Goal: Transaction & Acquisition: Obtain resource

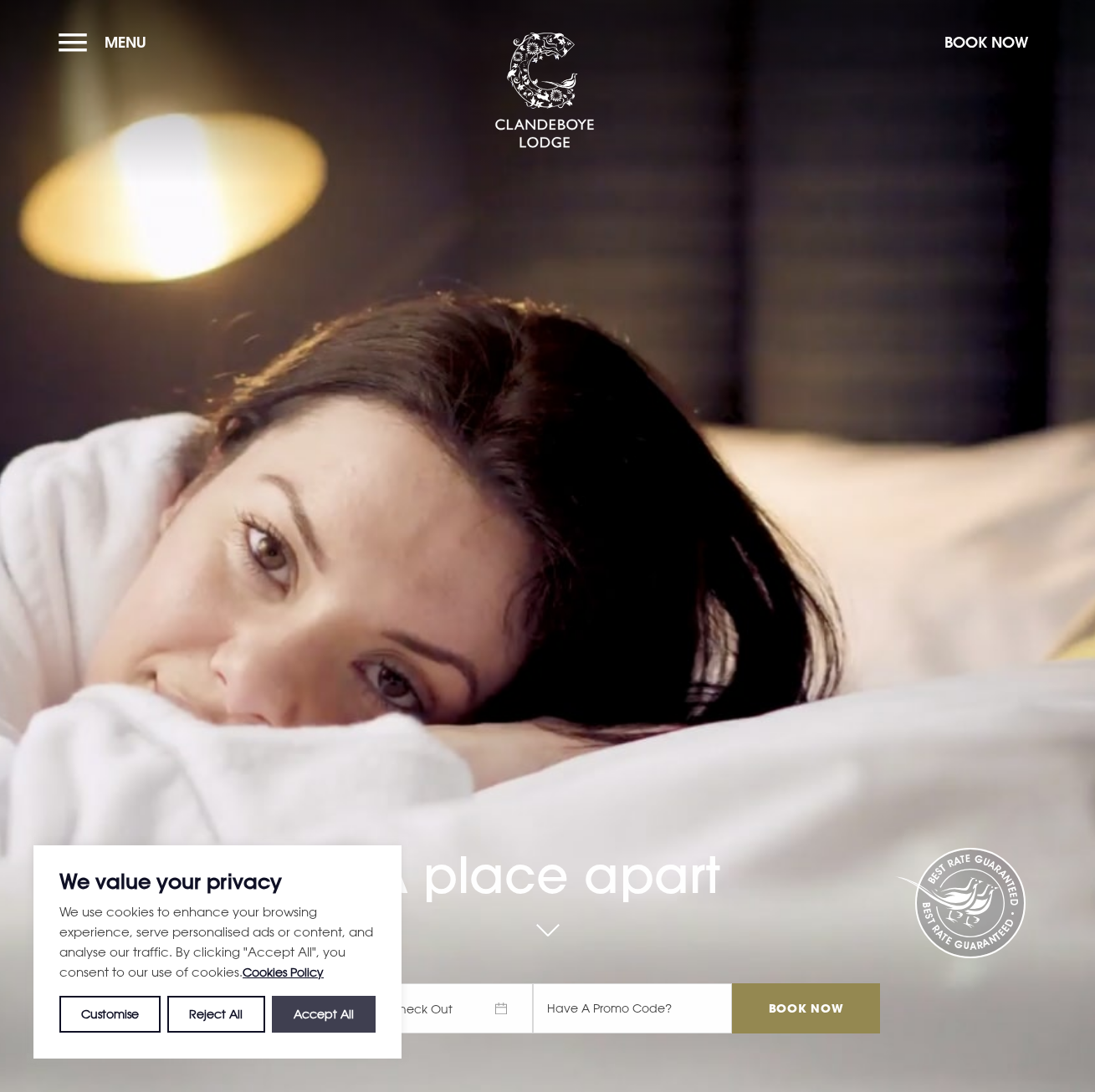
click at [309, 1010] on button "Accept All" at bounding box center [324, 1014] width 103 height 37
checkbox input "true"
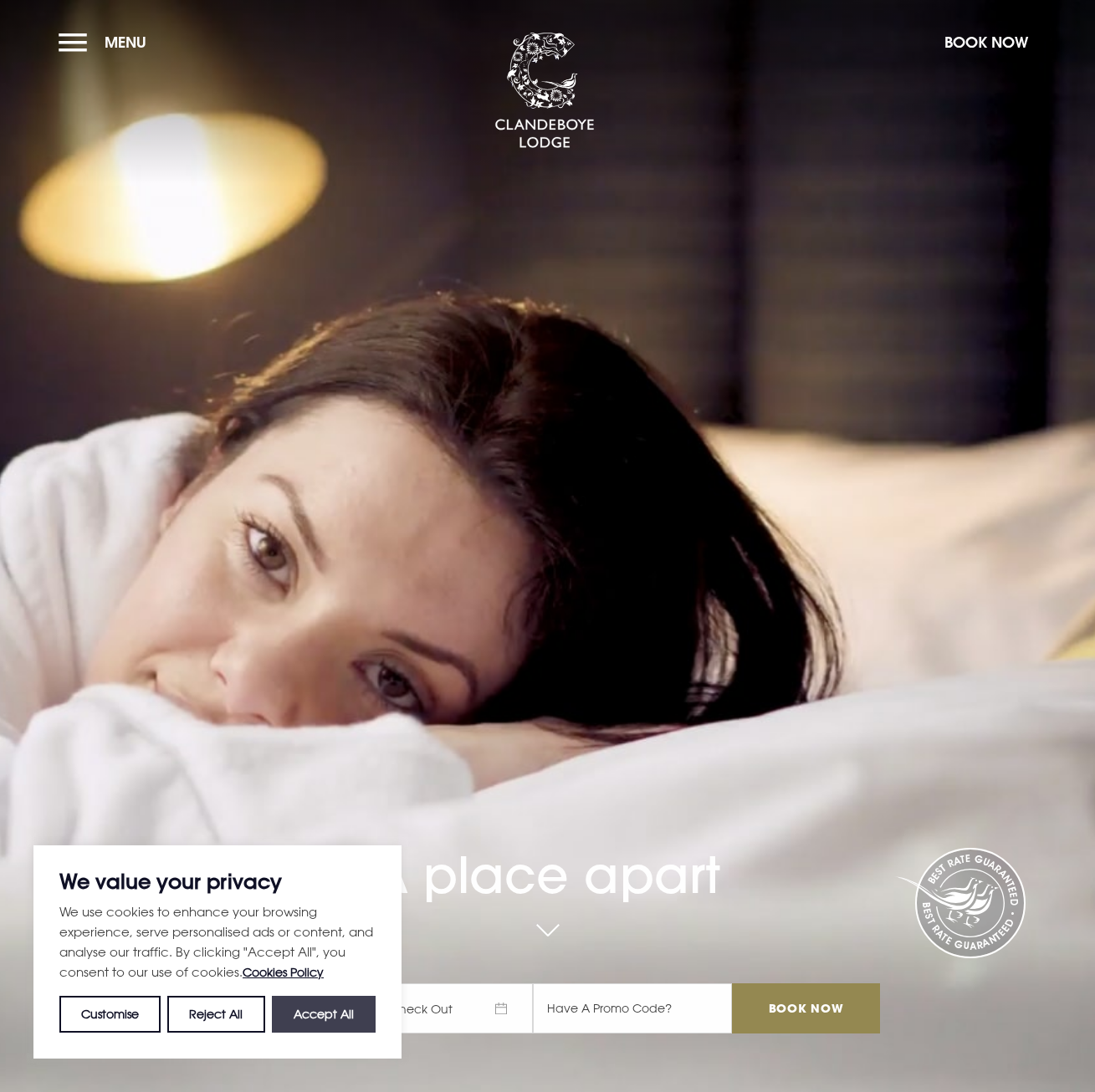
checkbox input "true"
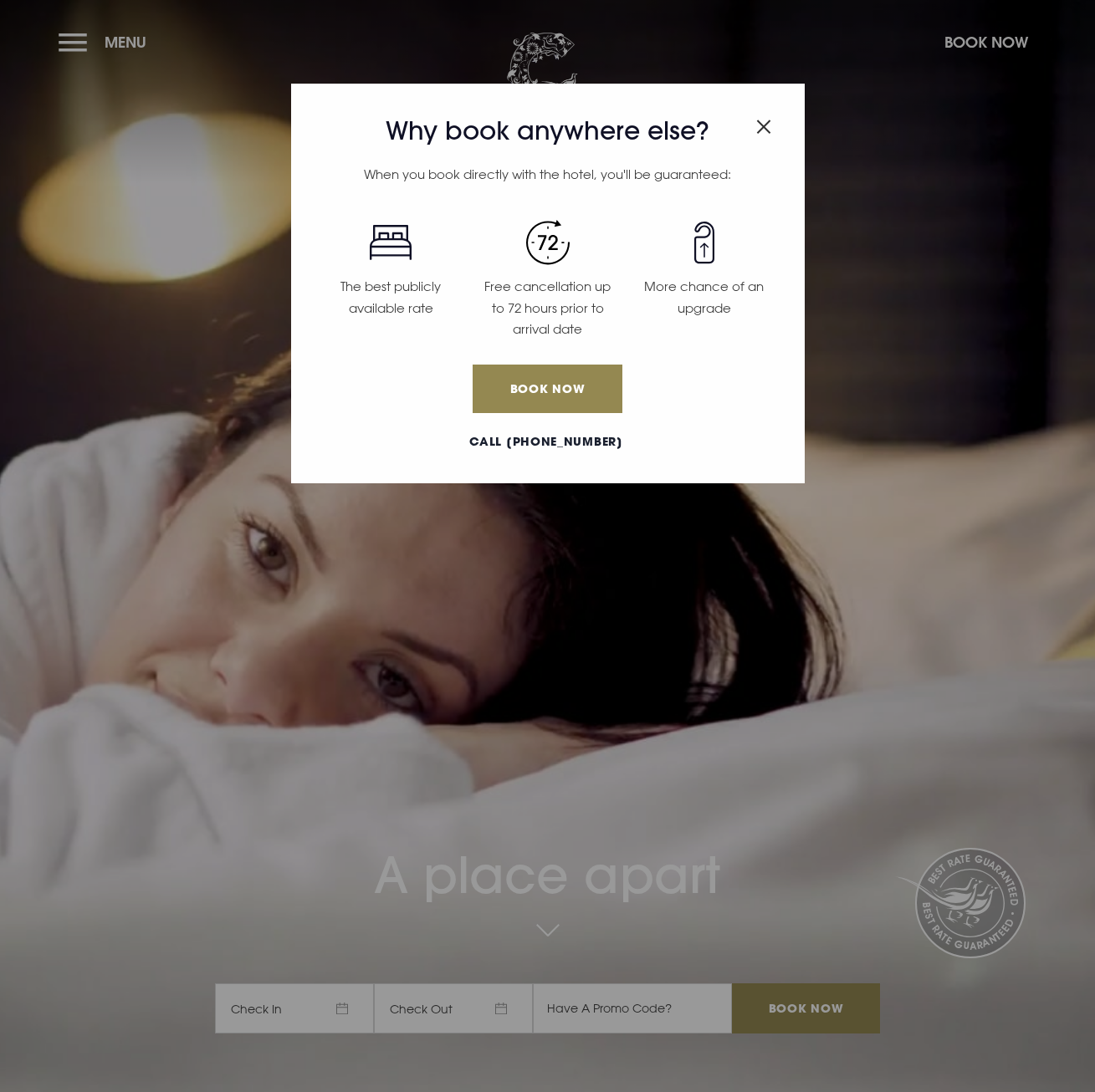
click at [118, 35] on div "Why book anywhere else? When you book directly with the hotel, you'll be guaran…" at bounding box center [548, 546] width 1095 height 1092
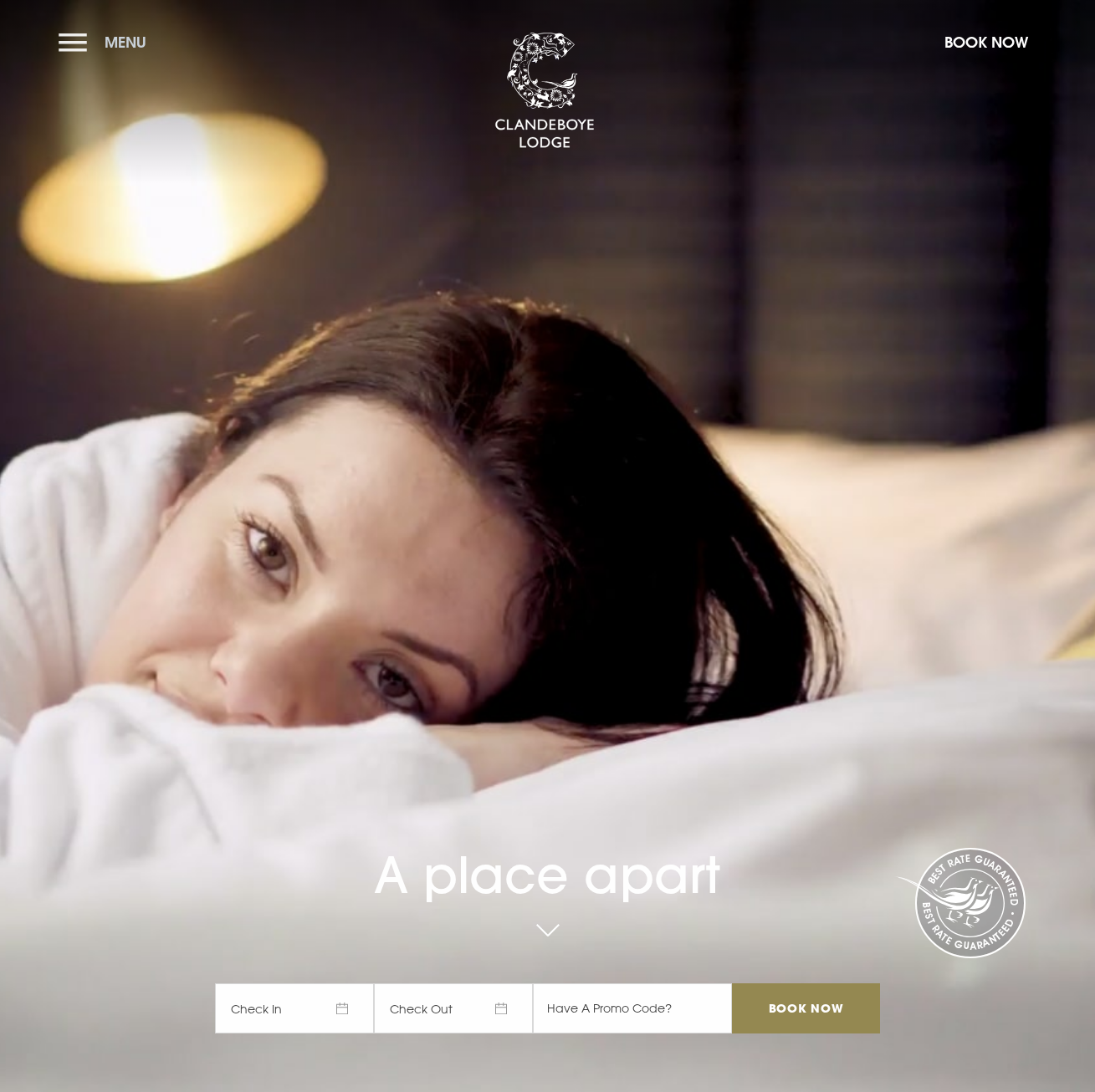
click at [72, 42] on button "Menu" at bounding box center [107, 42] width 96 height 36
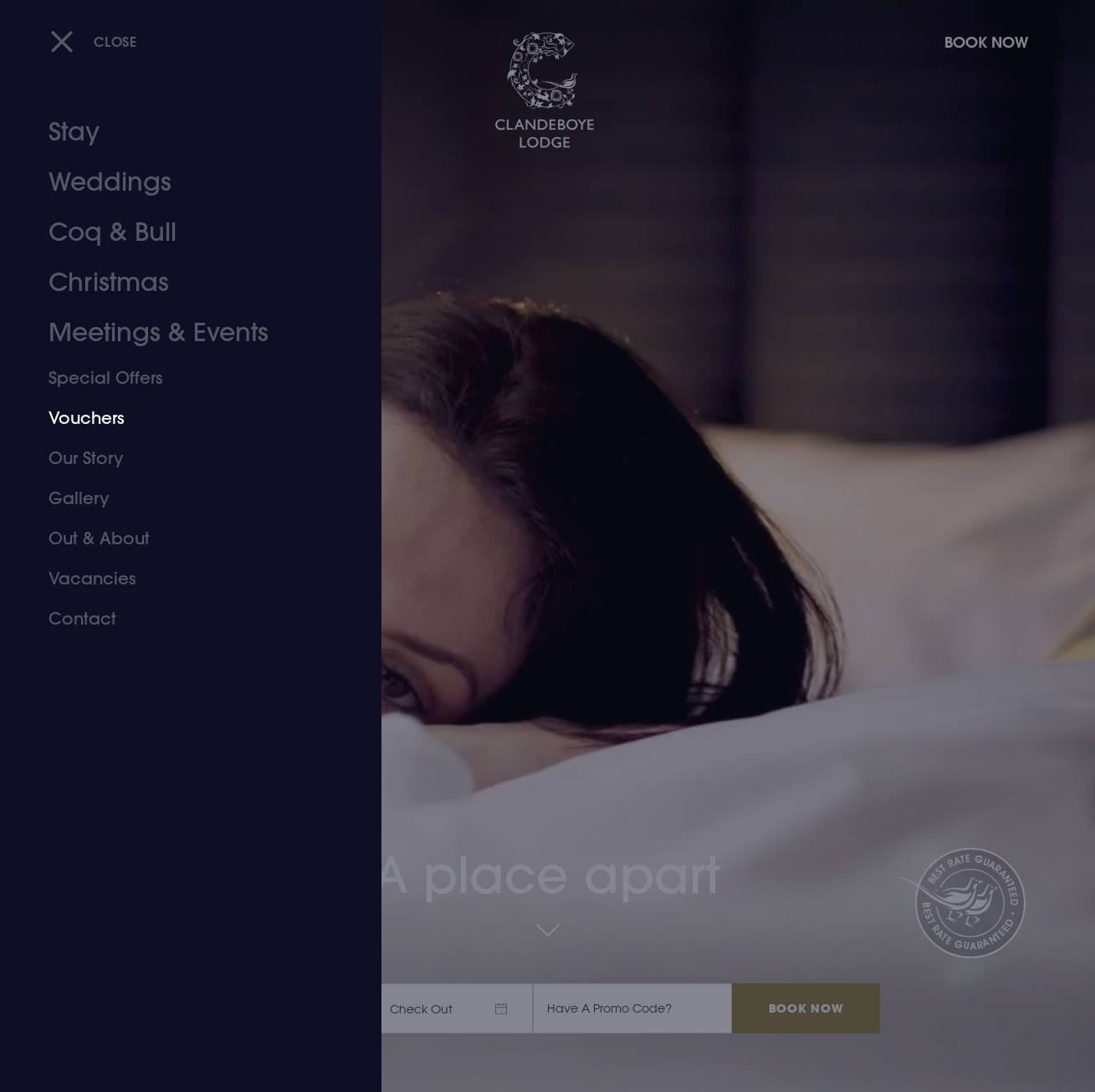
click at [88, 409] on link "Vouchers" at bounding box center [179, 418] width 262 height 40
